Goal: Task Accomplishment & Management: Manage account settings

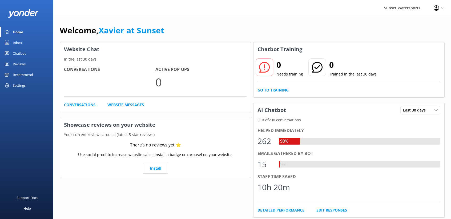
click at [440, 8] on div "Profile Settings Logout" at bounding box center [439, 8] width 24 height 16
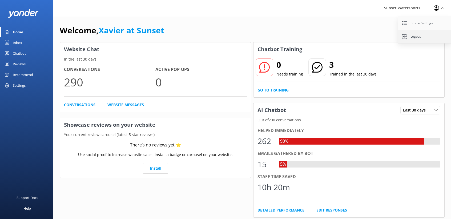
click at [423, 37] on link "Logout" at bounding box center [424, 36] width 53 height 13
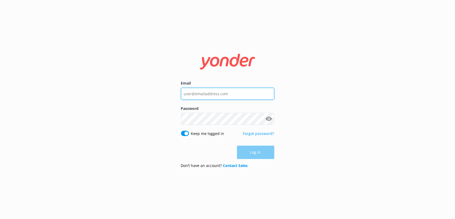
type input "[EMAIL_ADDRESS][DOMAIN_NAME]"
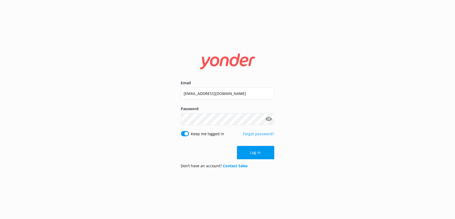
click at [184, 134] on input "Keep me logged in" at bounding box center [185, 133] width 8 height 5
checkbox input "false"
click at [201, 97] on input "[EMAIL_ADDRESS][DOMAIN_NAME]" at bounding box center [227, 93] width 93 height 12
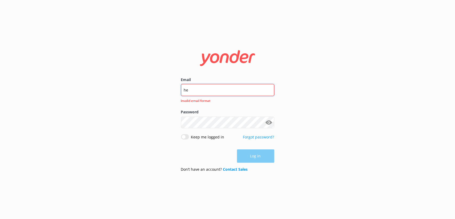
type input "[EMAIL_ADDRESS][PERSON_NAME][DOMAIN_NAME]"
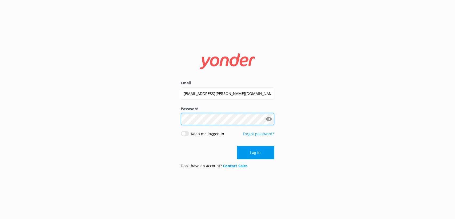
click button "Log in" at bounding box center [255, 152] width 37 height 13
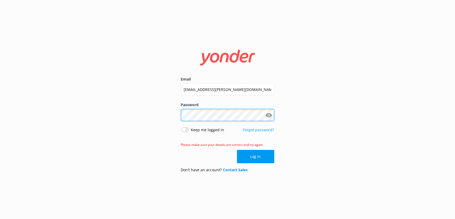
click button "Log in" at bounding box center [255, 156] width 37 height 13
